Goal: Navigation & Orientation: Find specific page/section

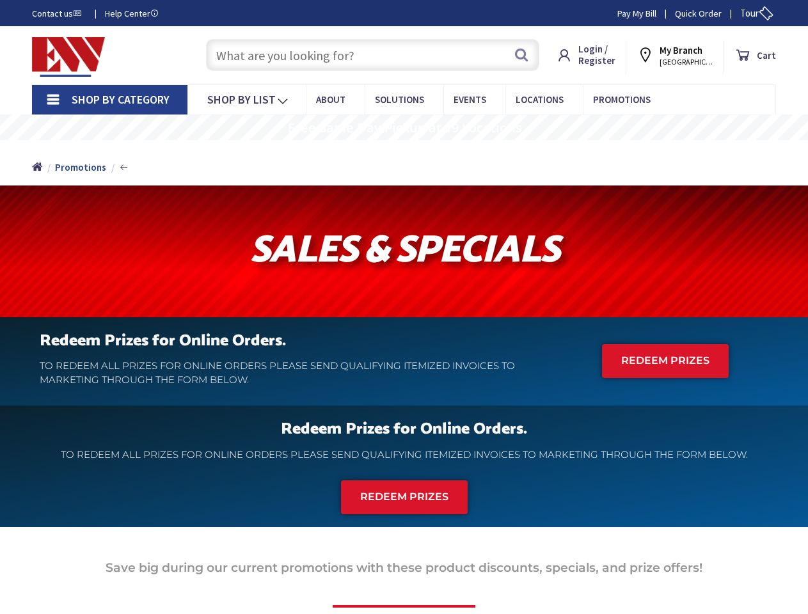
click at [404, 307] on div at bounding box center [404, 252] width 808 height 132
click at [754, 13] on span "Tour" at bounding box center [756, 13] width 33 height 12
click at [765, 13] on icon at bounding box center [766, 13] width 20 height 20
click at [680, 55] on strong "My Branch" at bounding box center [681, 50] width 43 height 12
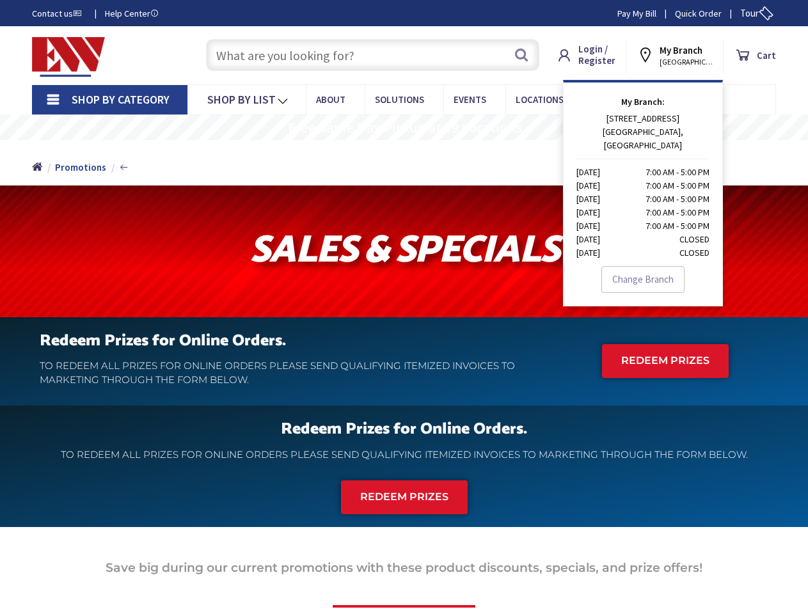
click at [109, 100] on span "Shop By Category" at bounding box center [121, 99] width 98 height 15
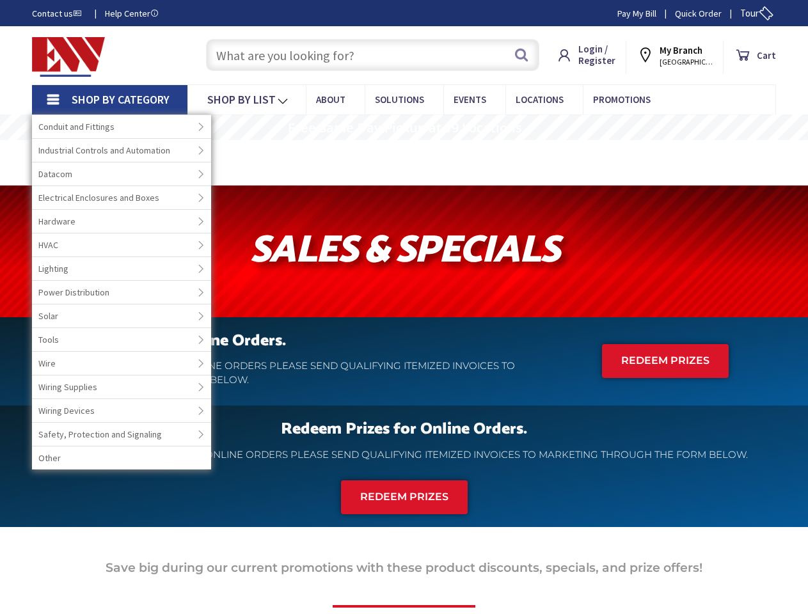
click at [109, 100] on span "Shop By Category" at bounding box center [121, 99] width 98 height 15
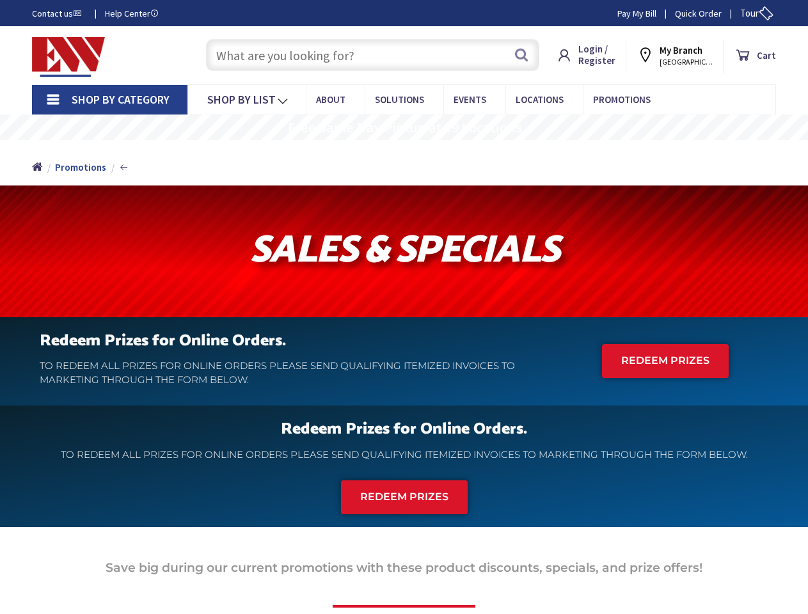
click at [404, 127] on rs-layer "Free Same Day Pickup at 19 Locations" at bounding box center [405, 128] width 234 height 14
click at [404, 128] on rs-layer "Free Same Day Pickup at 19 Locations" at bounding box center [405, 128] width 234 height 14
